Goal: Task Accomplishment & Management: Manage account settings

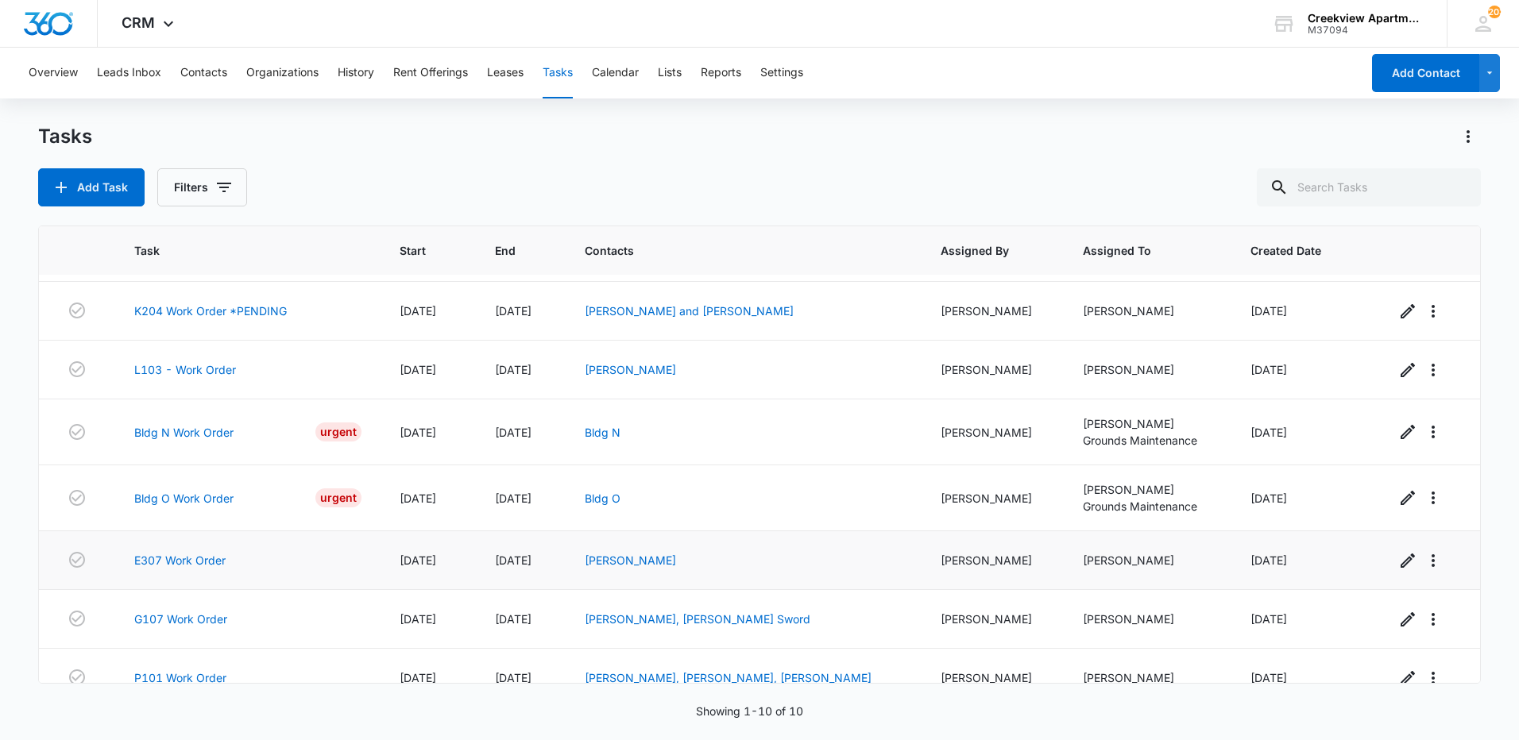
scroll to position [201, 0]
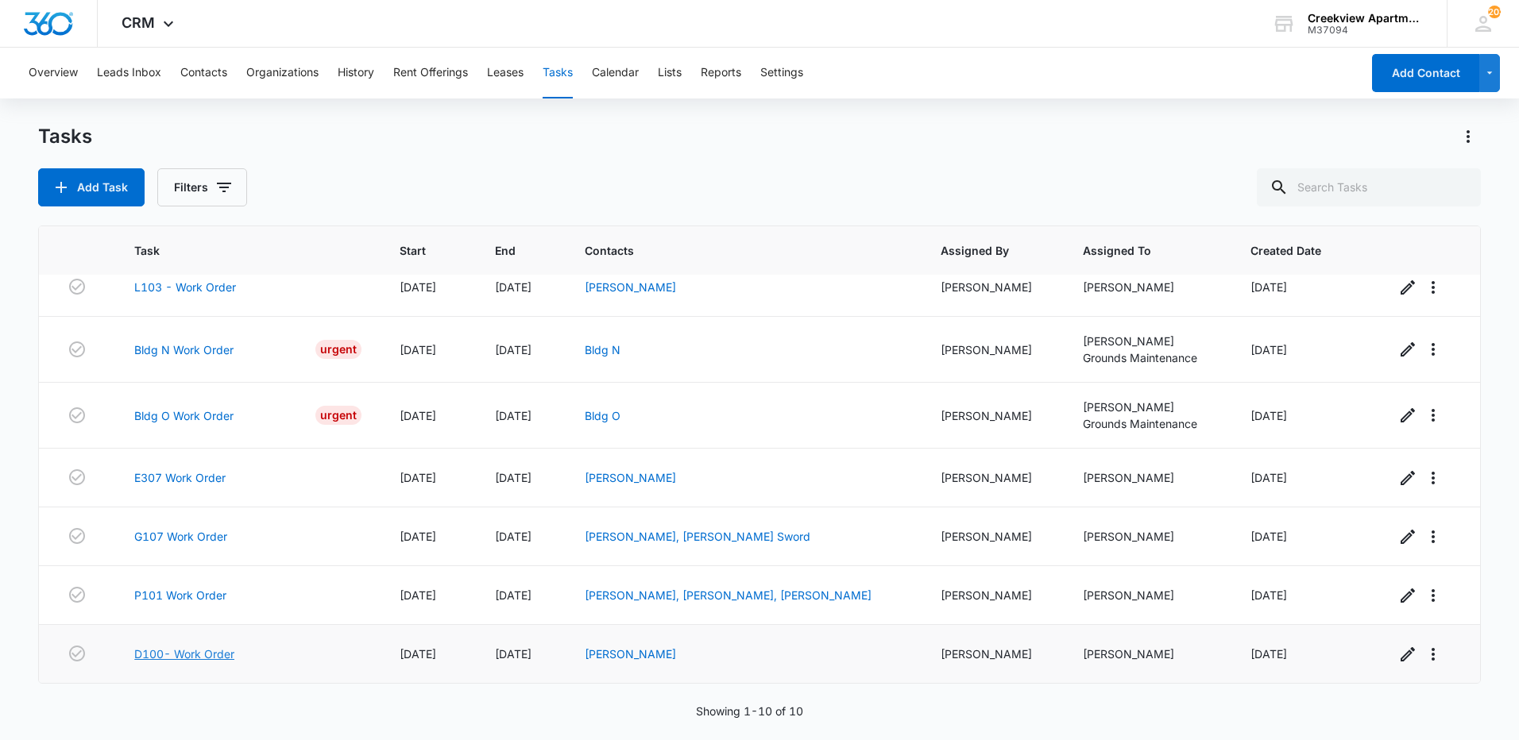
click at [168, 648] on link "D100- Work Order" at bounding box center [184, 654] width 100 height 17
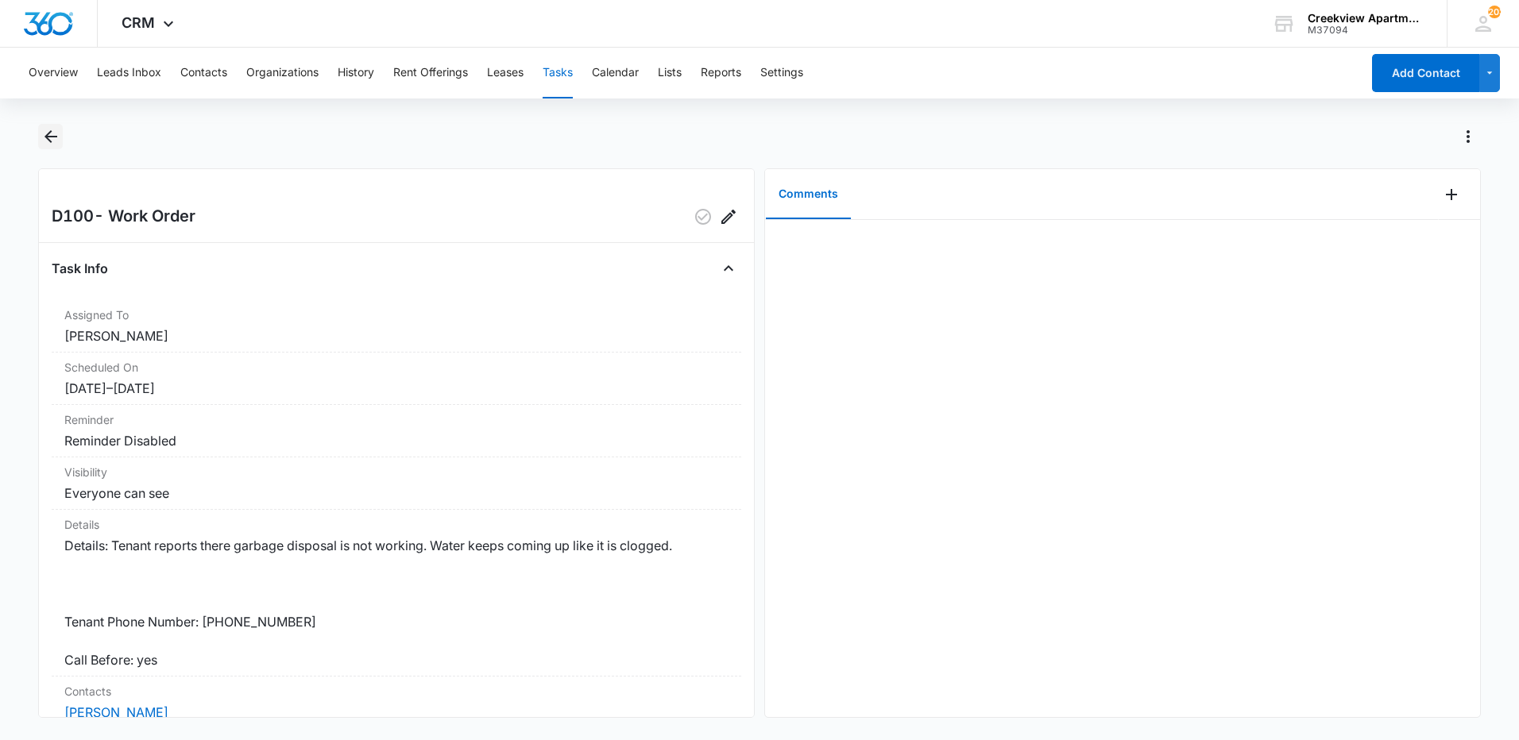
click at [46, 148] on button "Back" at bounding box center [50, 136] width 25 height 25
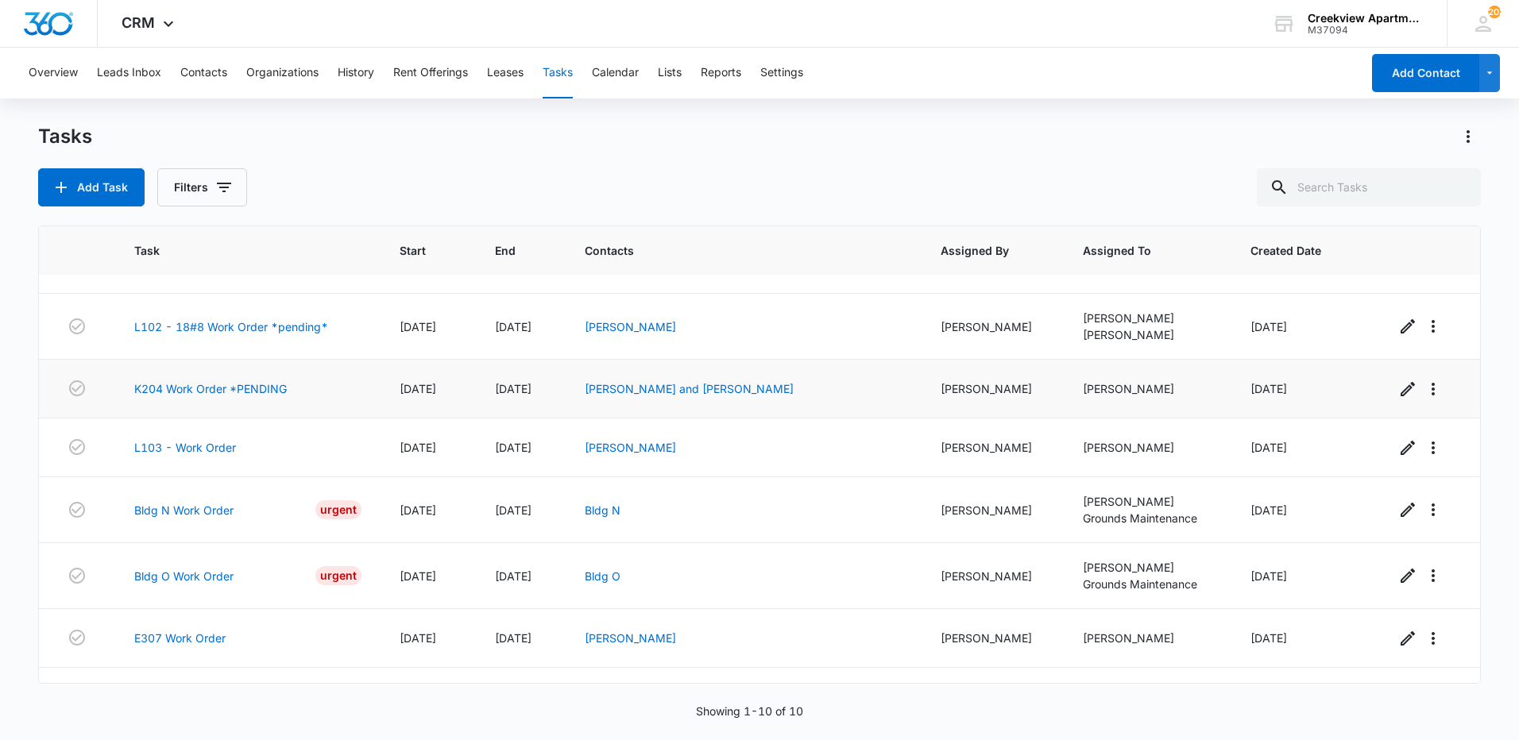
scroll to position [79, 0]
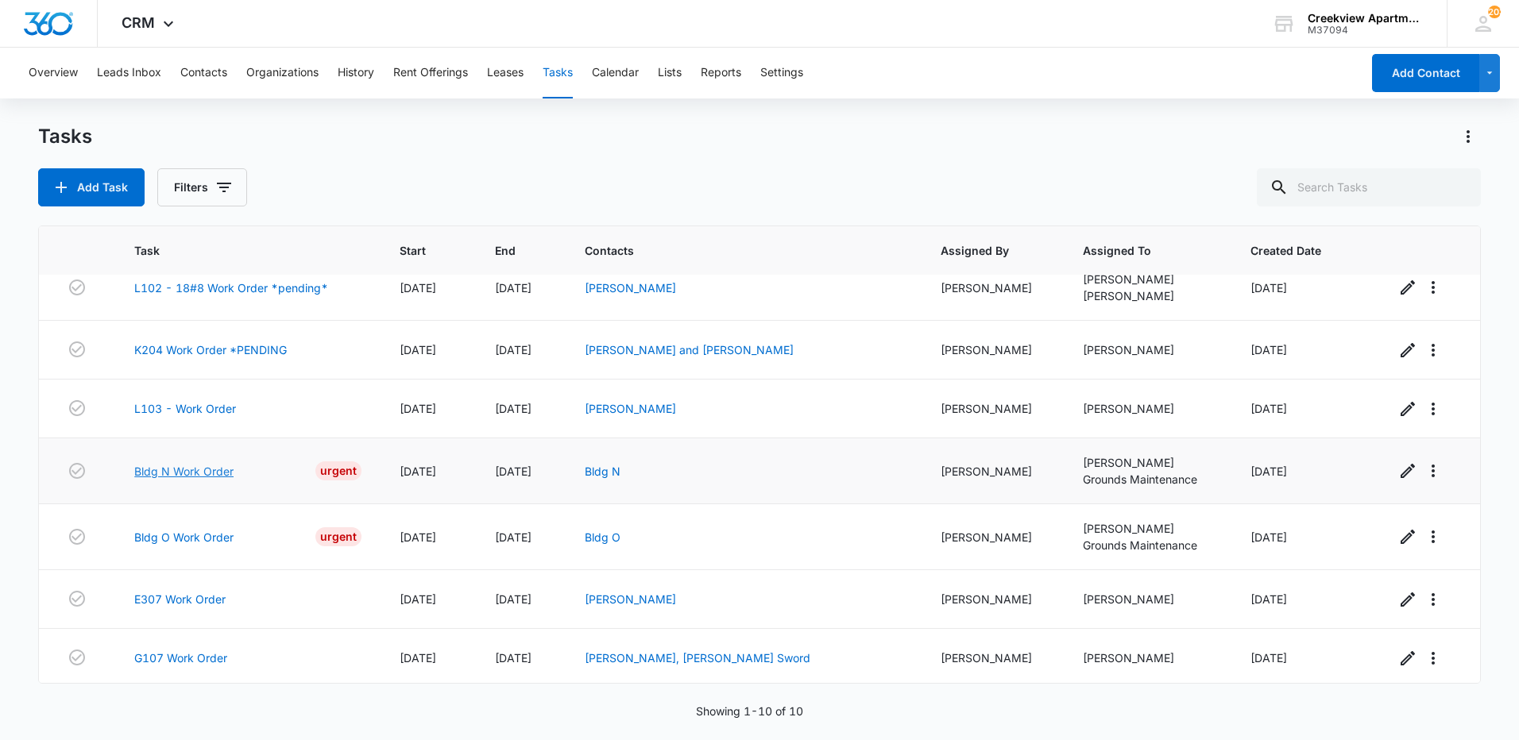
click at [194, 466] on link "Bldg N Work Order" at bounding box center [183, 471] width 99 height 17
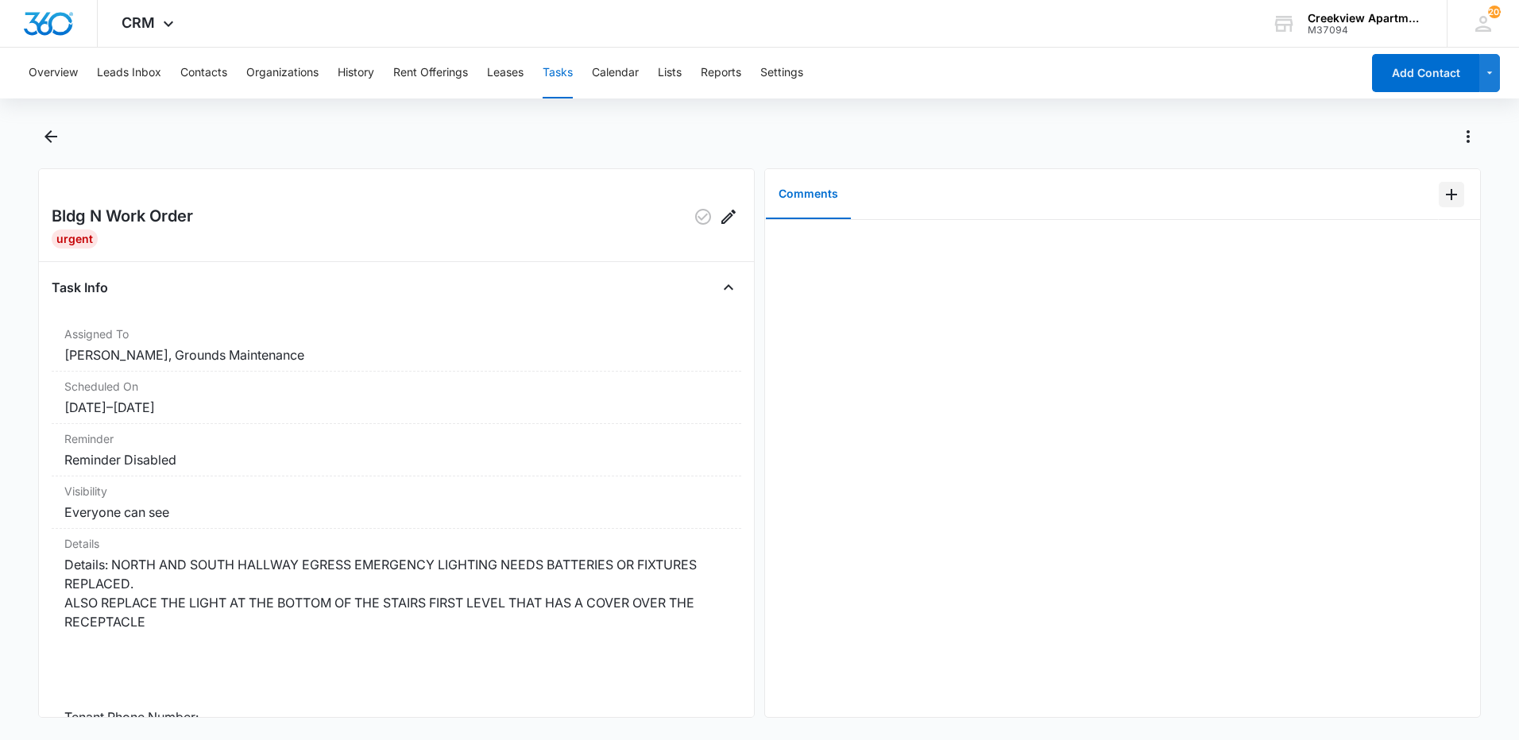
click at [1451, 195] on button "Add Comment" at bounding box center [1451, 194] width 25 height 25
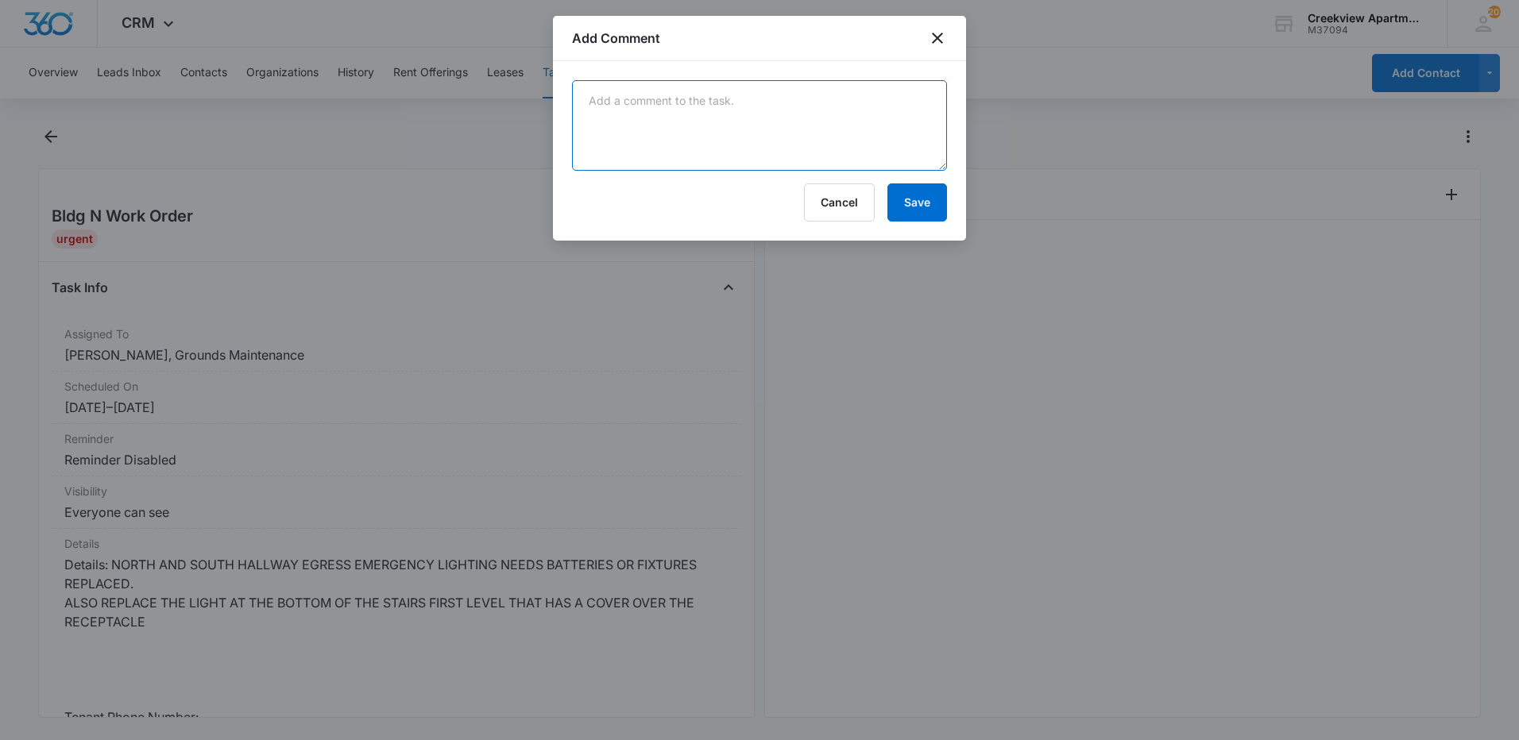
click at [822, 113] on textarea at bounding box center [759, 125] width 375 height 91
type textarea "Battery packs on order"
click at [917, 195] on button "Save" at bounding box center [917, 203] width 60 height 38
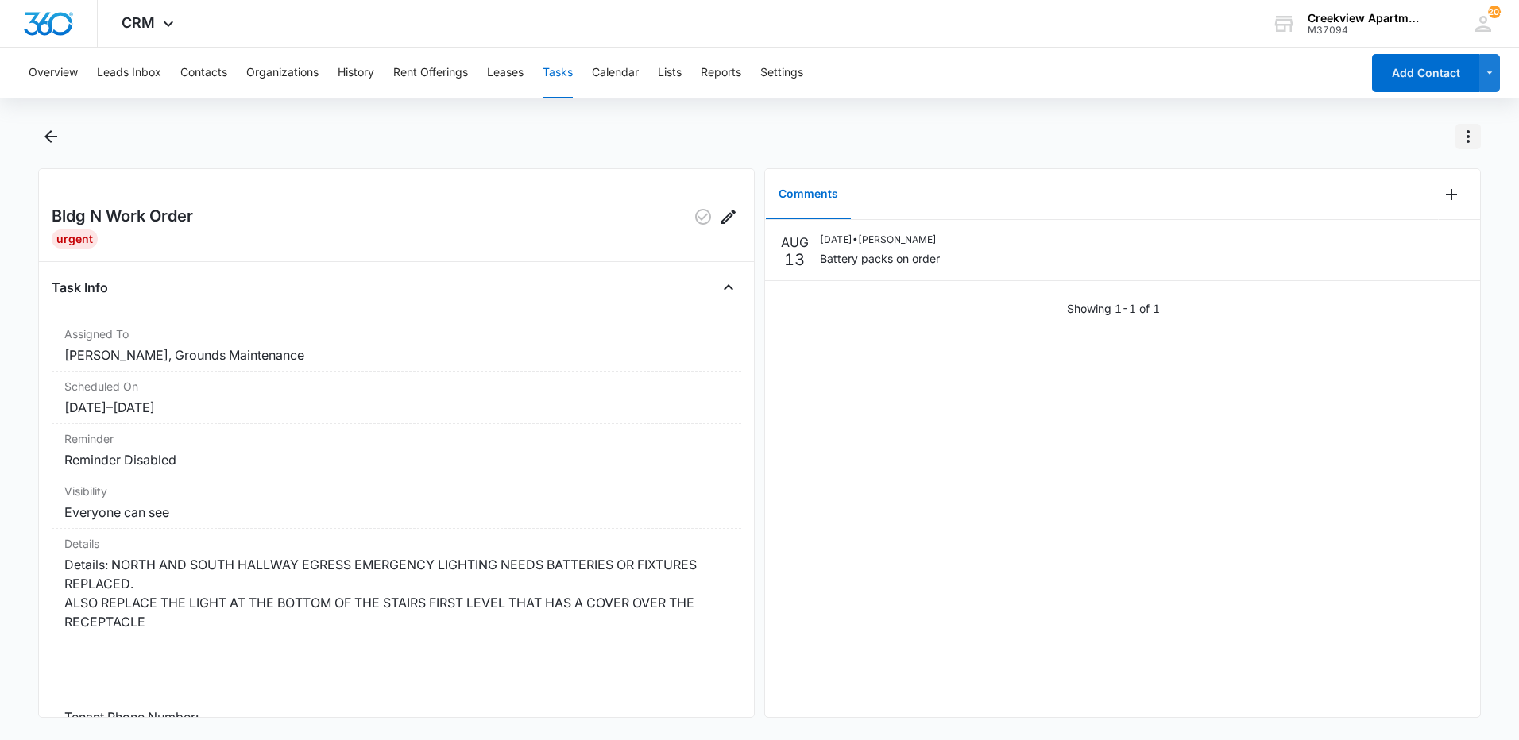
click at [1463, 138] on icon "Actions" at bounding box center [1468, 136] width 19 height 19
click at [1391, 176] on div "Mark as Not Urgent" at bounding box center [1390, 181] width 103 height 11
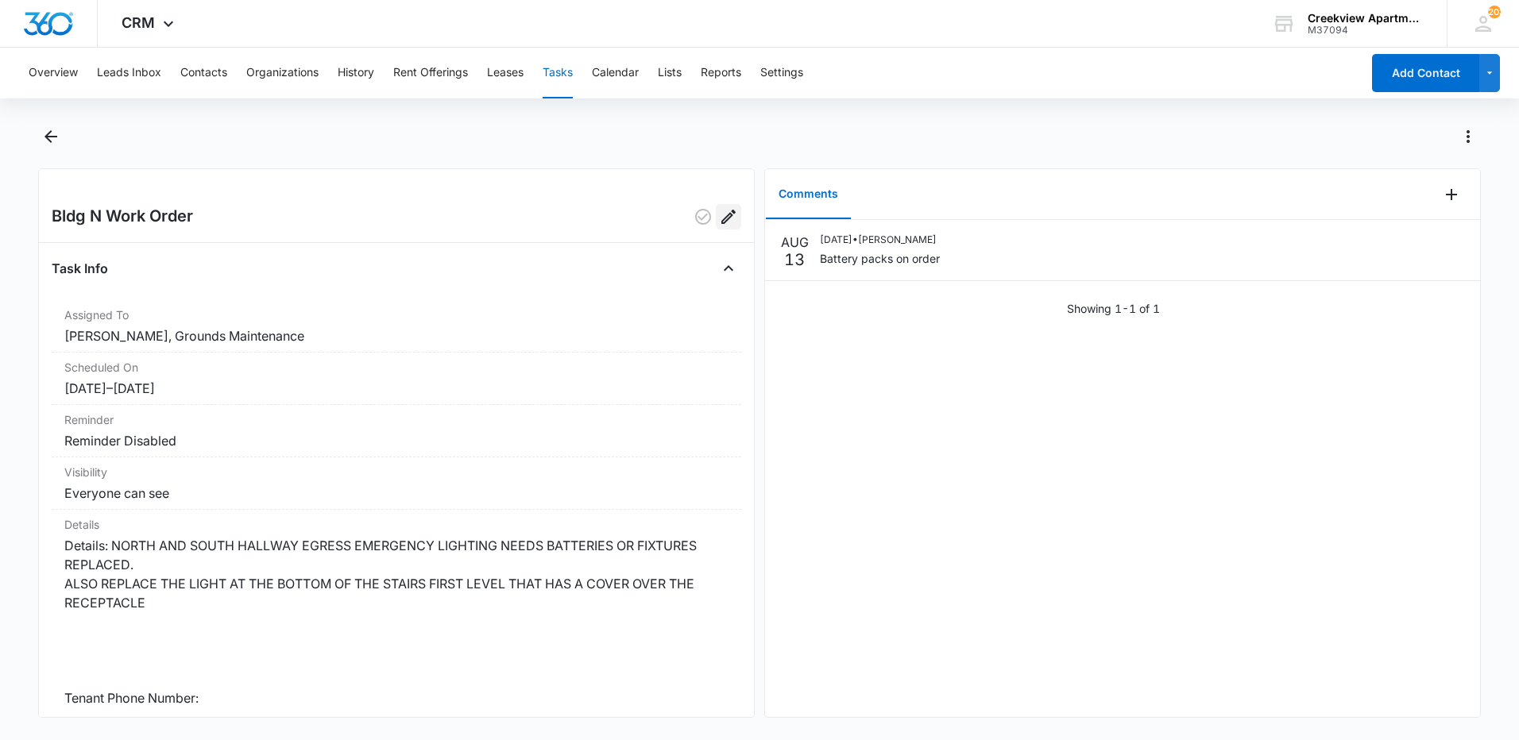
click at [725, 222] on icon "Edit" at bounding box center [728, 216] width 19 height 19
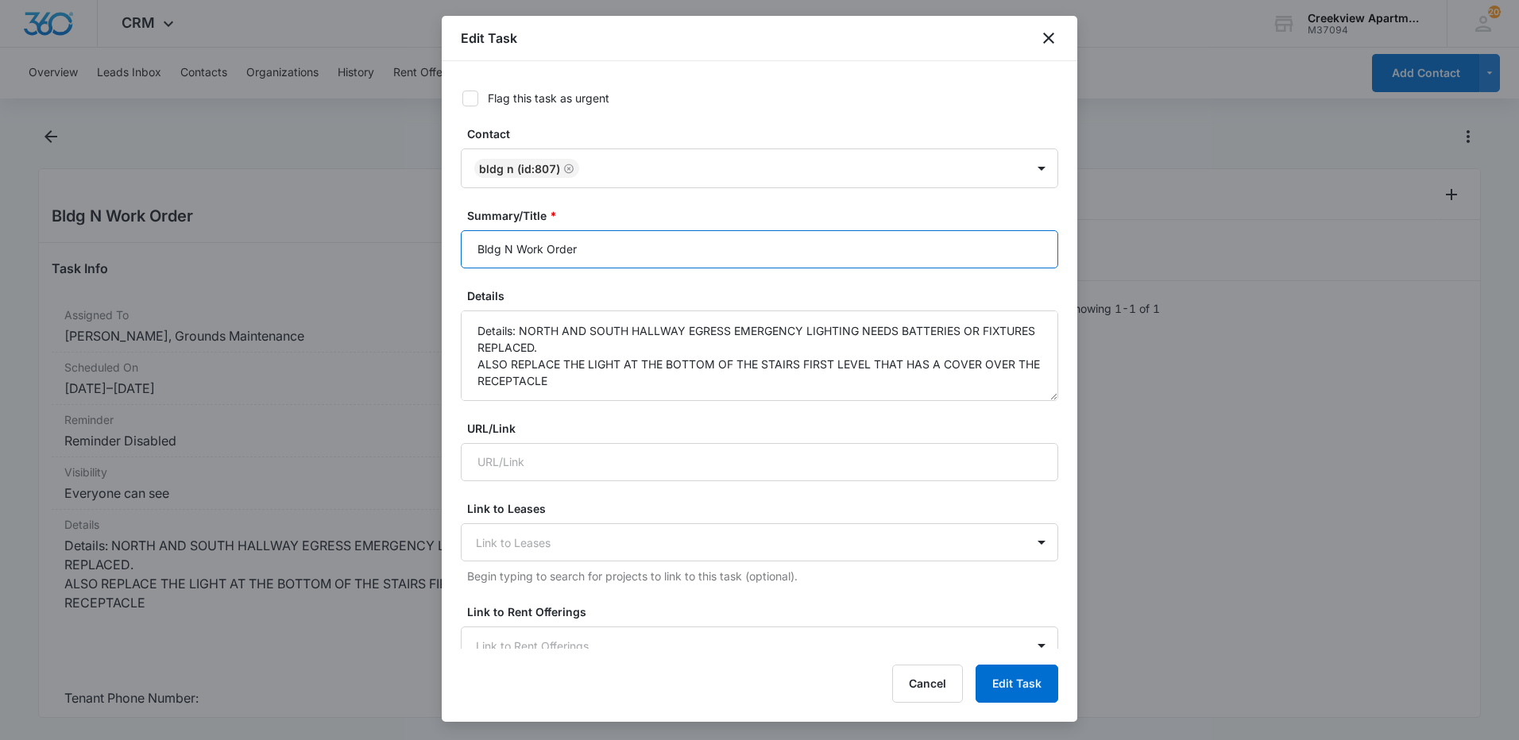
click at [644, 247] on input "Bldg N Work Order" at bounding box center [759, 249] width 597 height 38
type input "Bldg N Work Order *PENDING"
click at [1010, 684] on button "Edit Task" at bounding box center [1017, 684] width 83 height 38
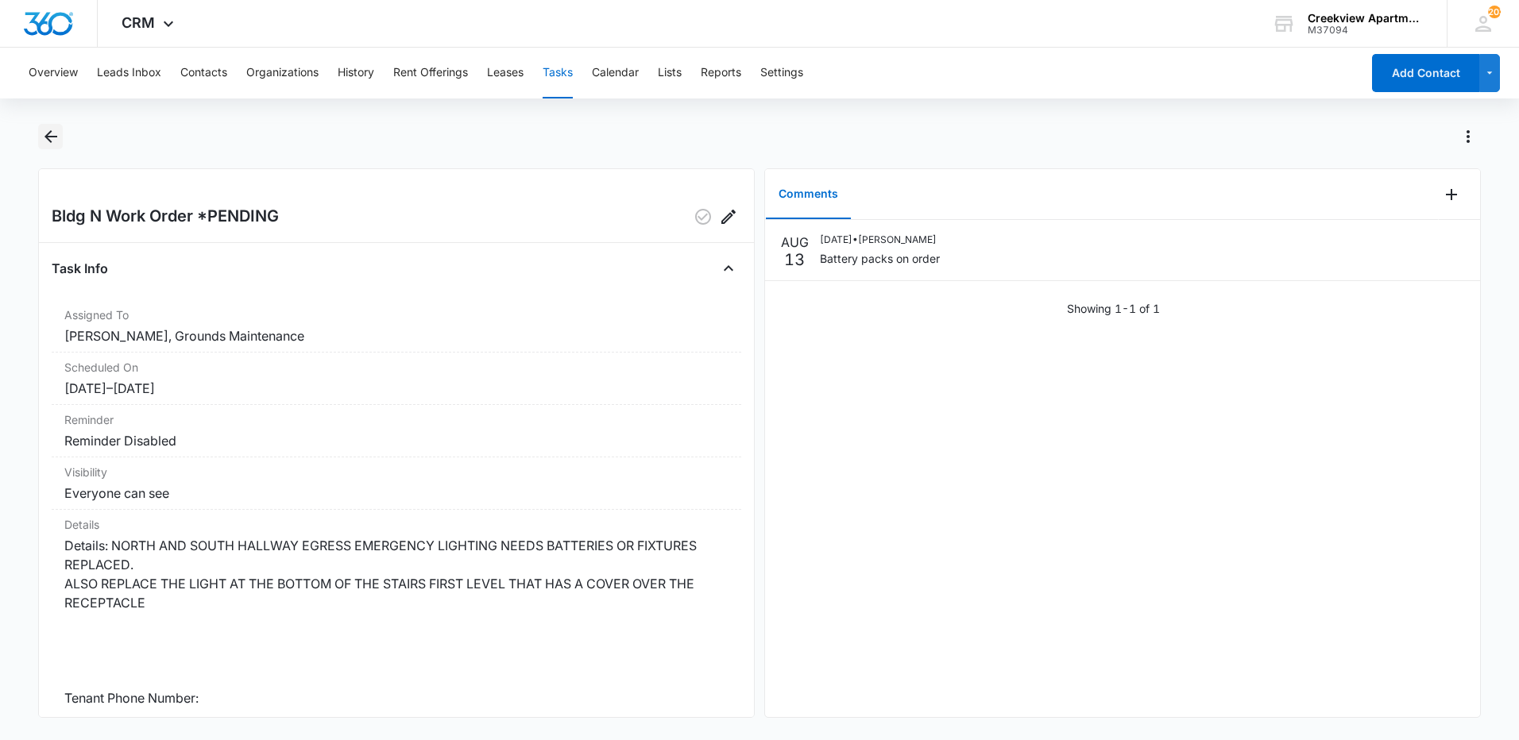
click at [48, 141] on icon "Back" at bounding box center [50, 136] width 19 height 19
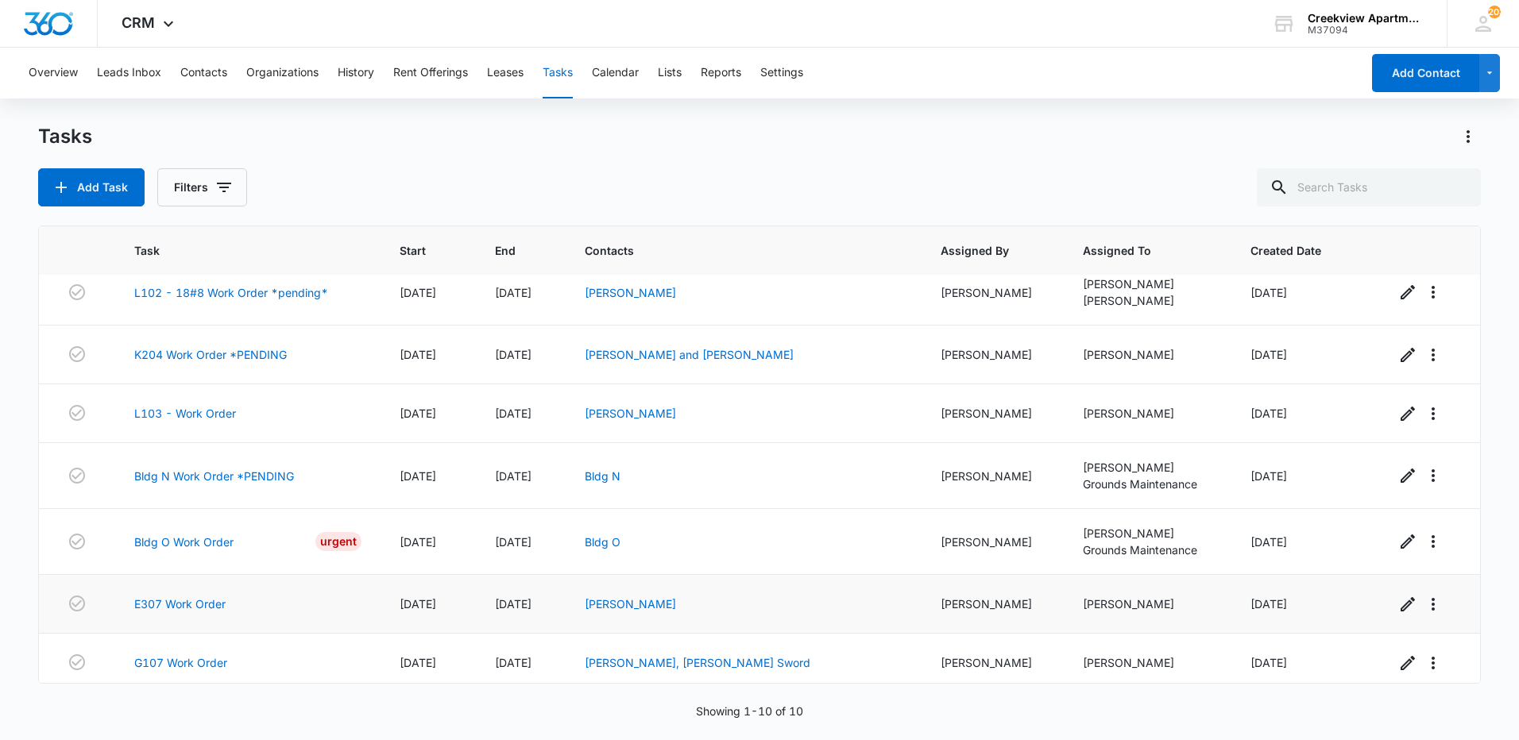
scroll to position [201, 0]
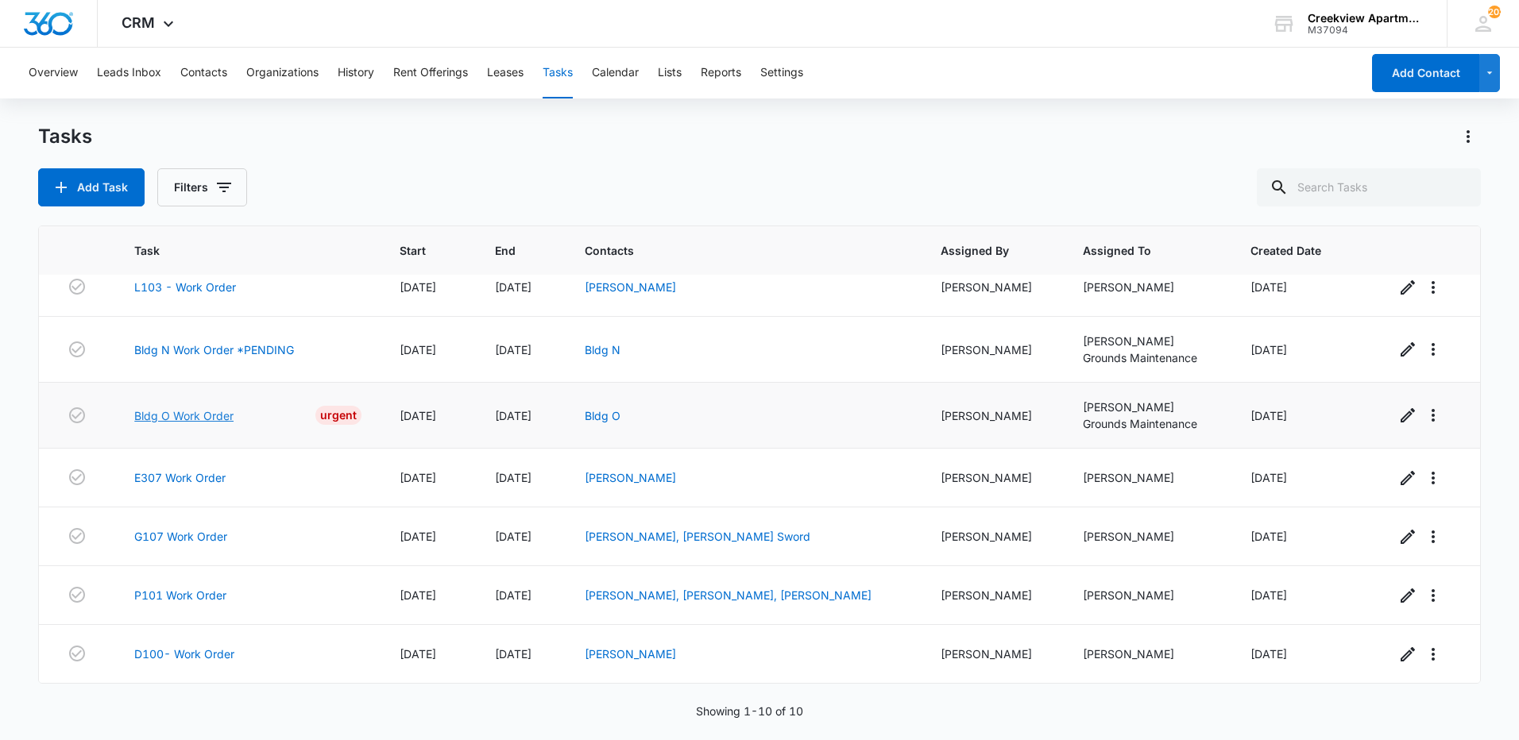
click at [190, 416] on link "Bldg O Work Order" at bounding box center [183, 416] width 99 height 17
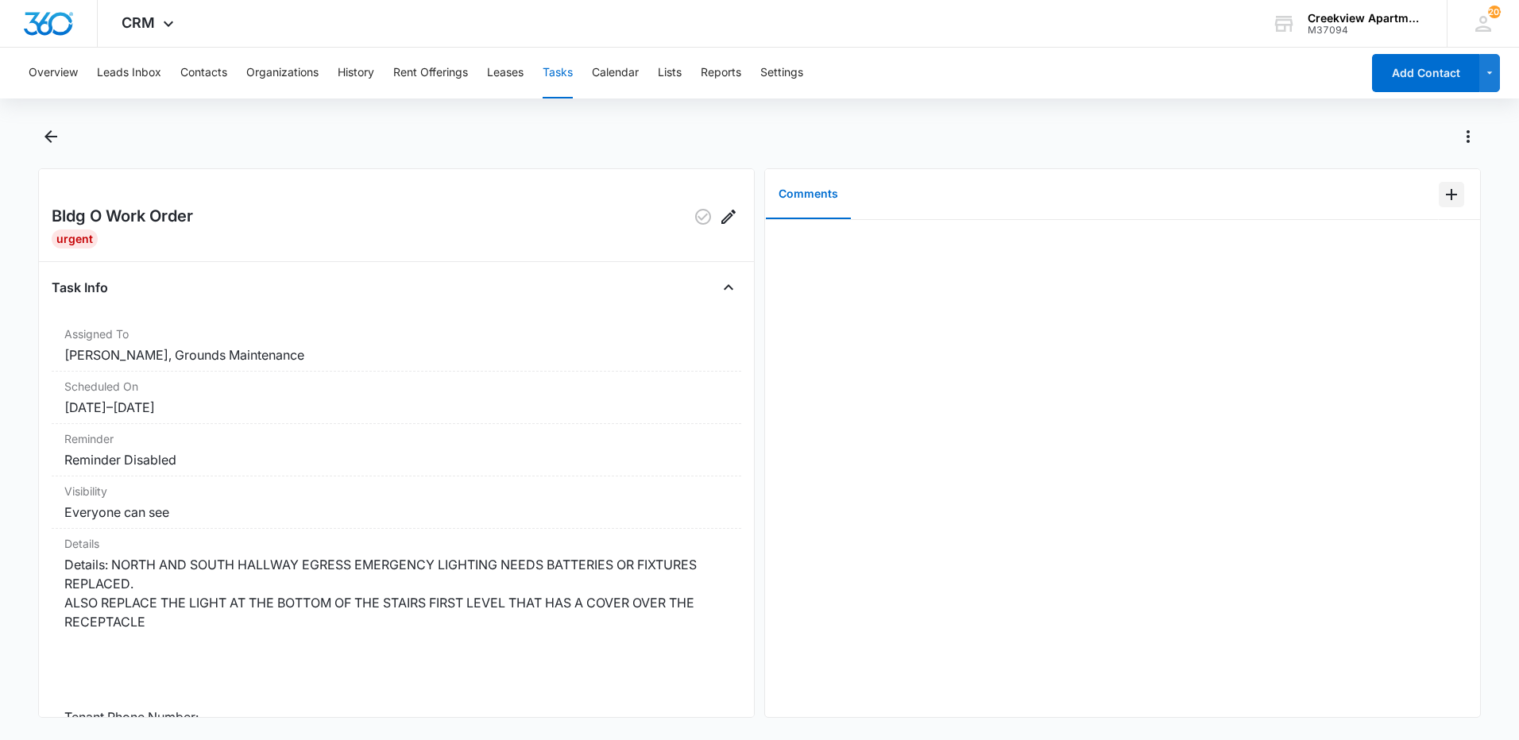
click at [1442, 190] on icon "Add Comment" at bounding box center [1451, 194] width 19 height 19
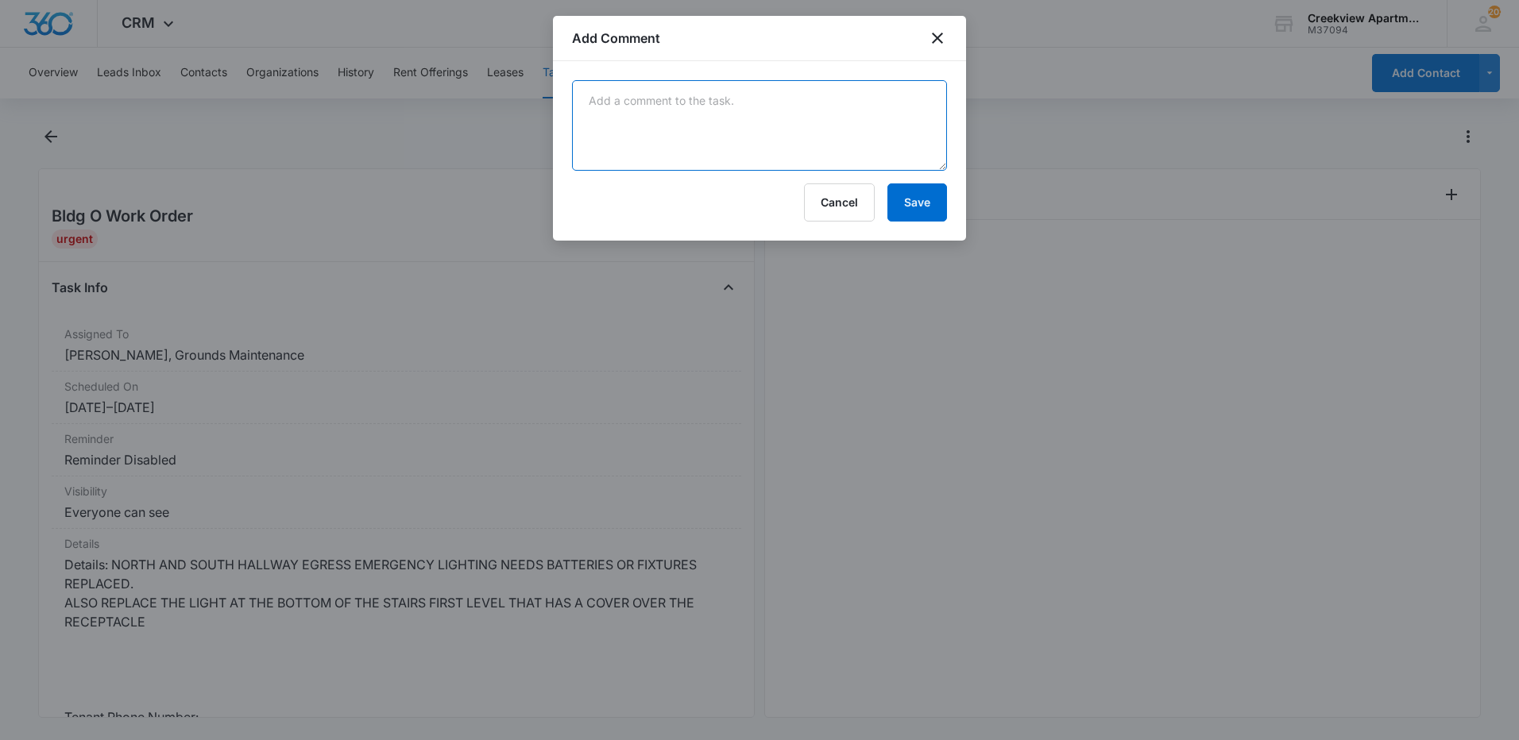
click at [627, 110] on textarea at bounding box center [759, 125] width 375 height 91
type textarea "Battery packs on order"
click at [902, 218] on button "Save" at bounding box center [917, 203] width 60 height 38
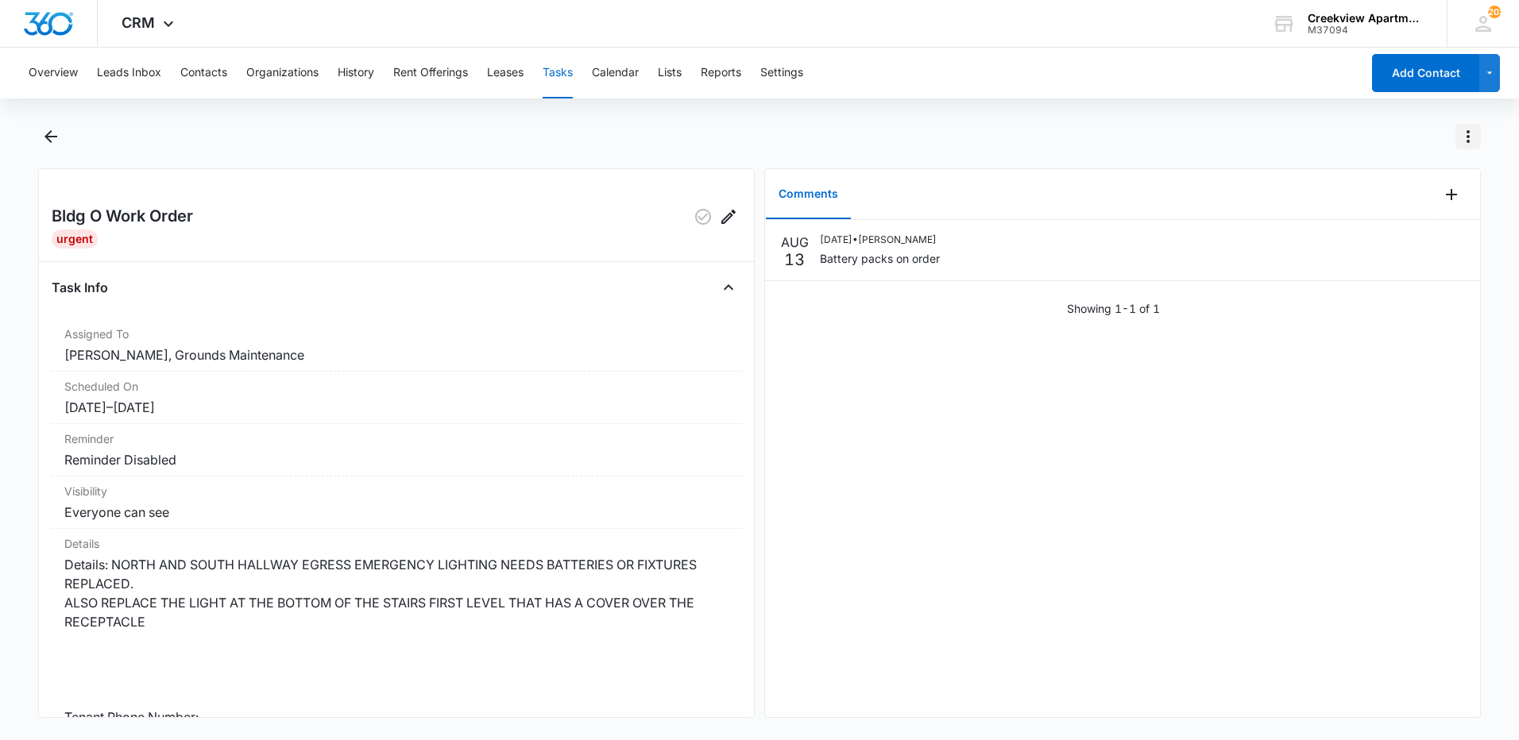
click at [1475, 138] on icon "Actions" at bounding box center [1468, 136] width 19 height 19
click at [1405, 184] on div "Mark as Not Urgent" at bounding box center [1390, 181] width 103 height 11
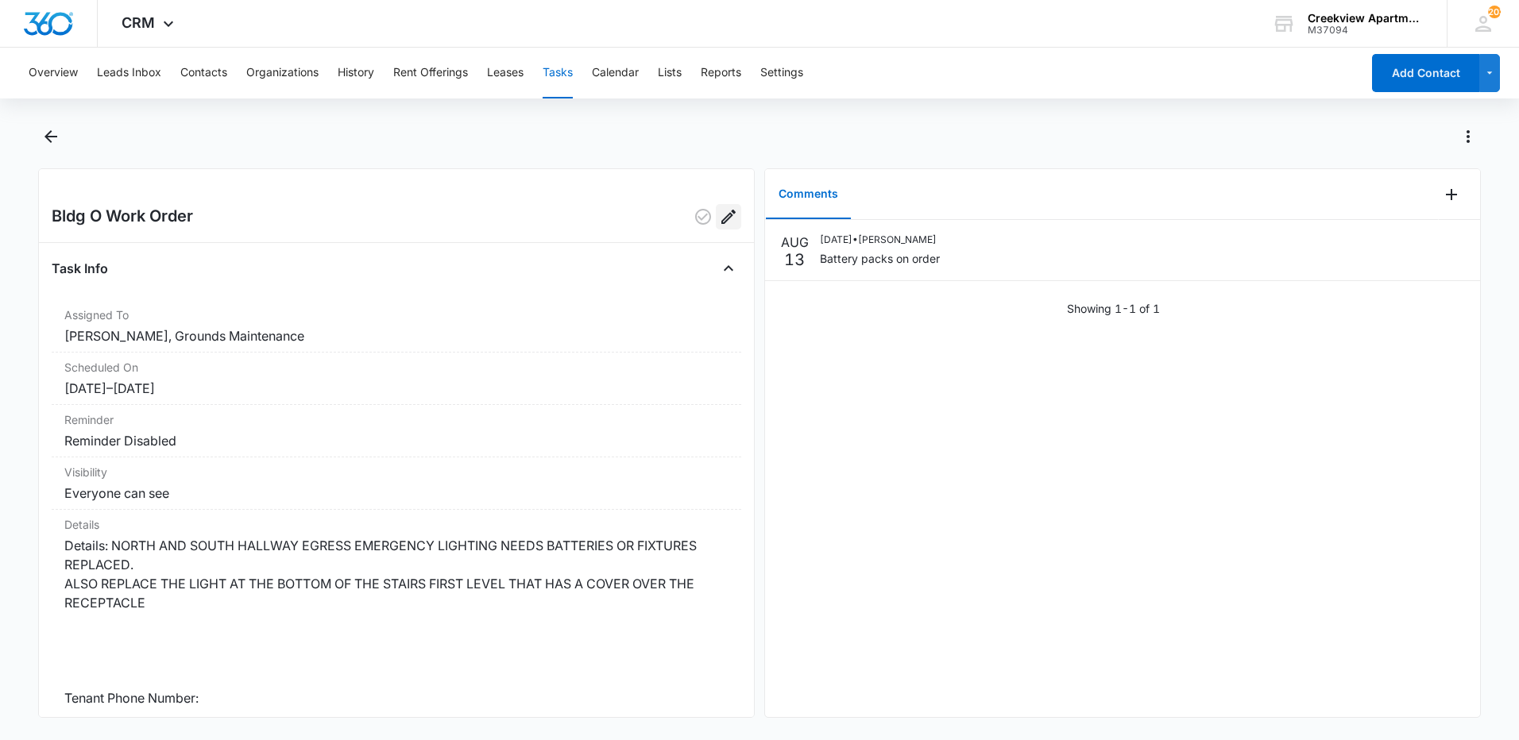
click at [725, 217] on icon "Edit" at bounding box center [728, 216] width 19 height 19
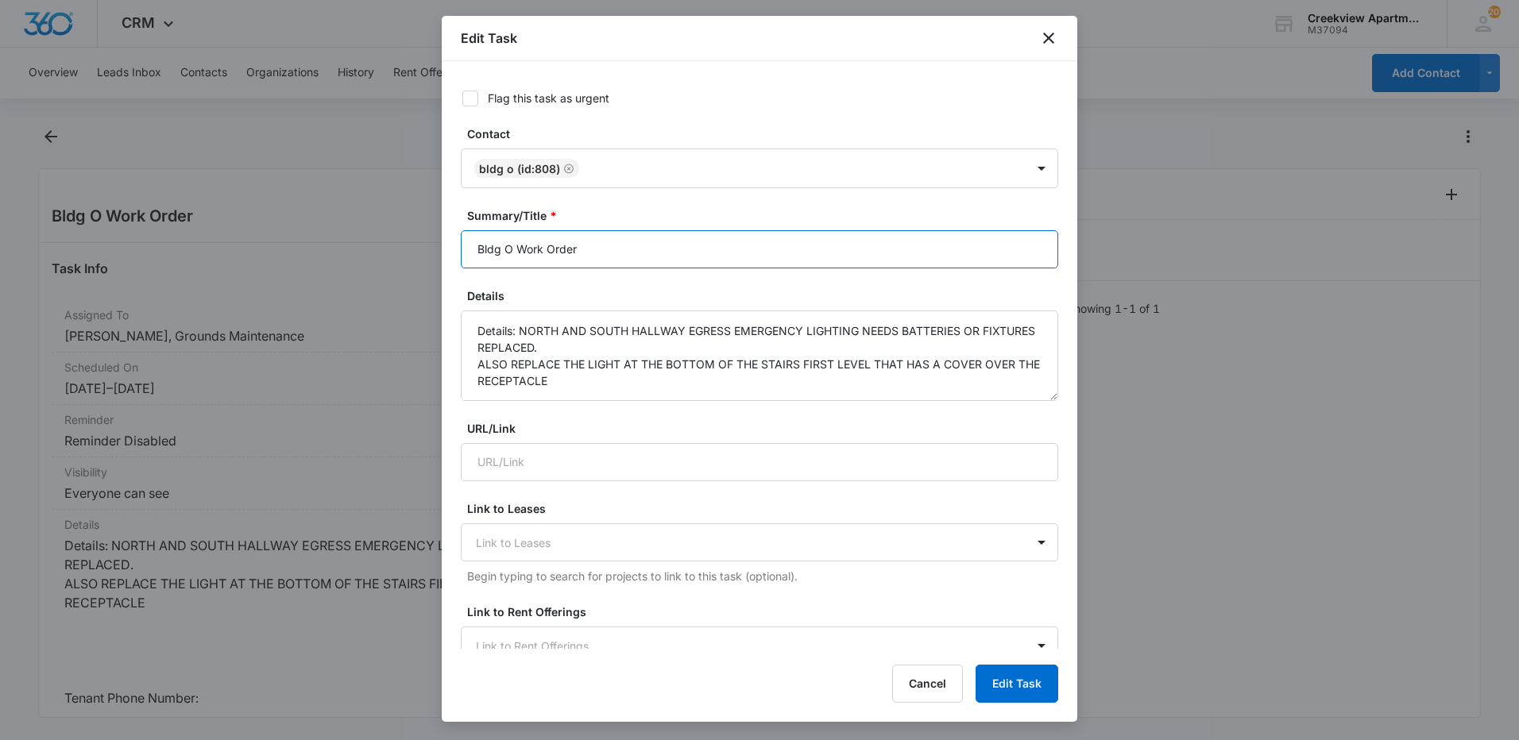
click at [653, 239] on input "Bldg O Work Order" at bounding box center [759, 249] width 597 height 38
type input "Bldg O Work Order *PENDING"
click at [1003, 674] on button "Edit Task" at bounding box center [1017, 684] width 83 height 38
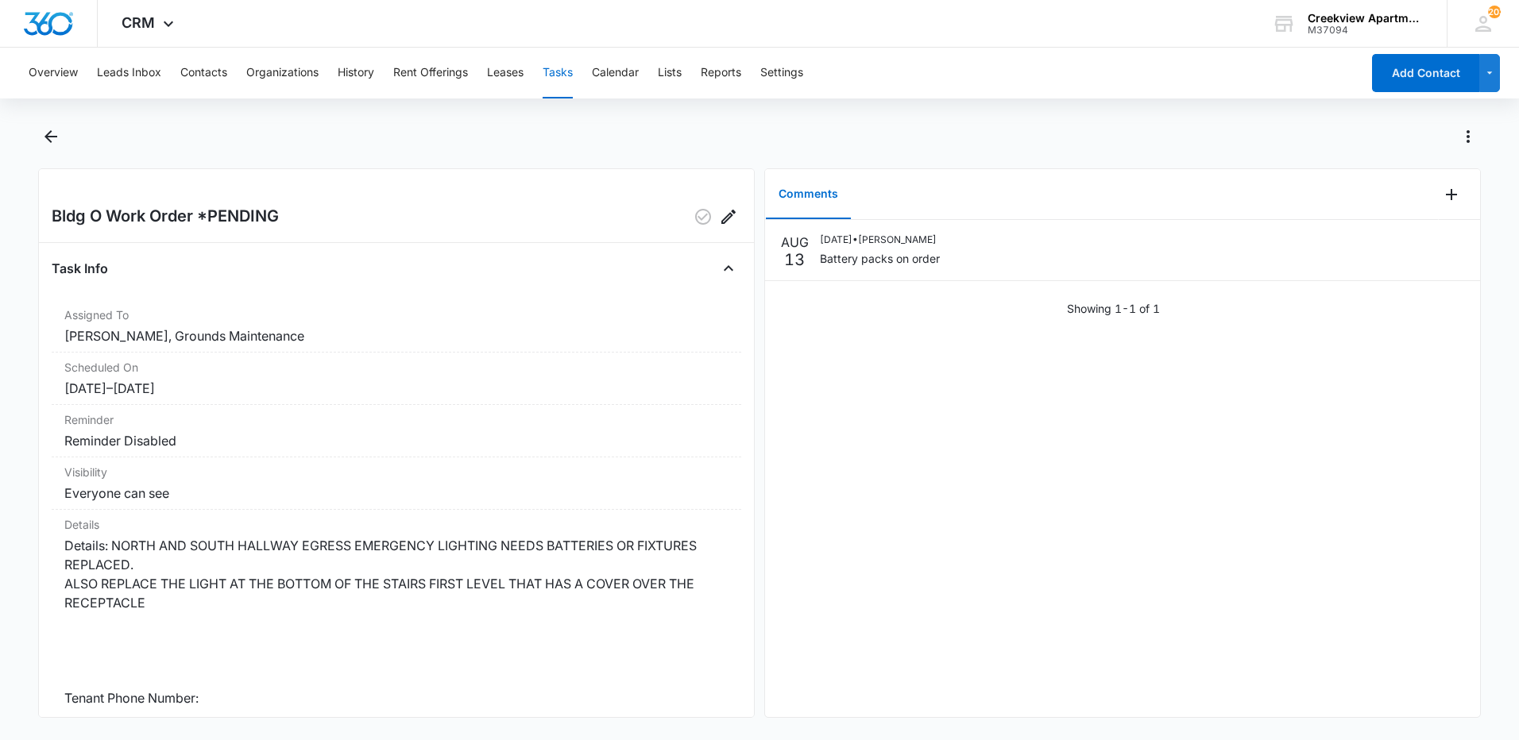
click at [67, 134] on div at bounding box center [759, 146] width 1443 height 44
click at [53, 135] on icon "Back" at bounding box center [50, 136] width 19 height 19
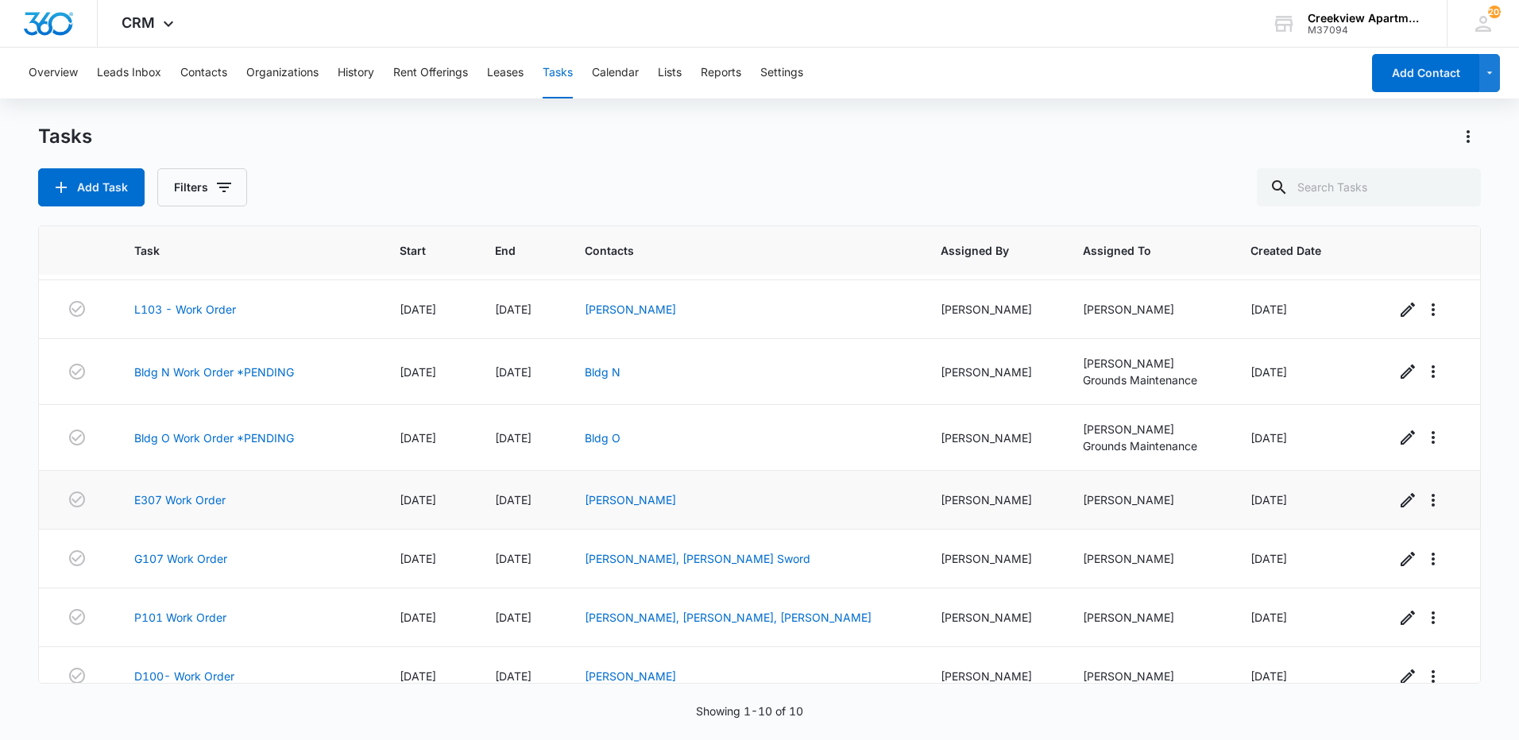
scroll to position [201, 0]
